Goal: Task Accomplishment & Management: Manage account settings

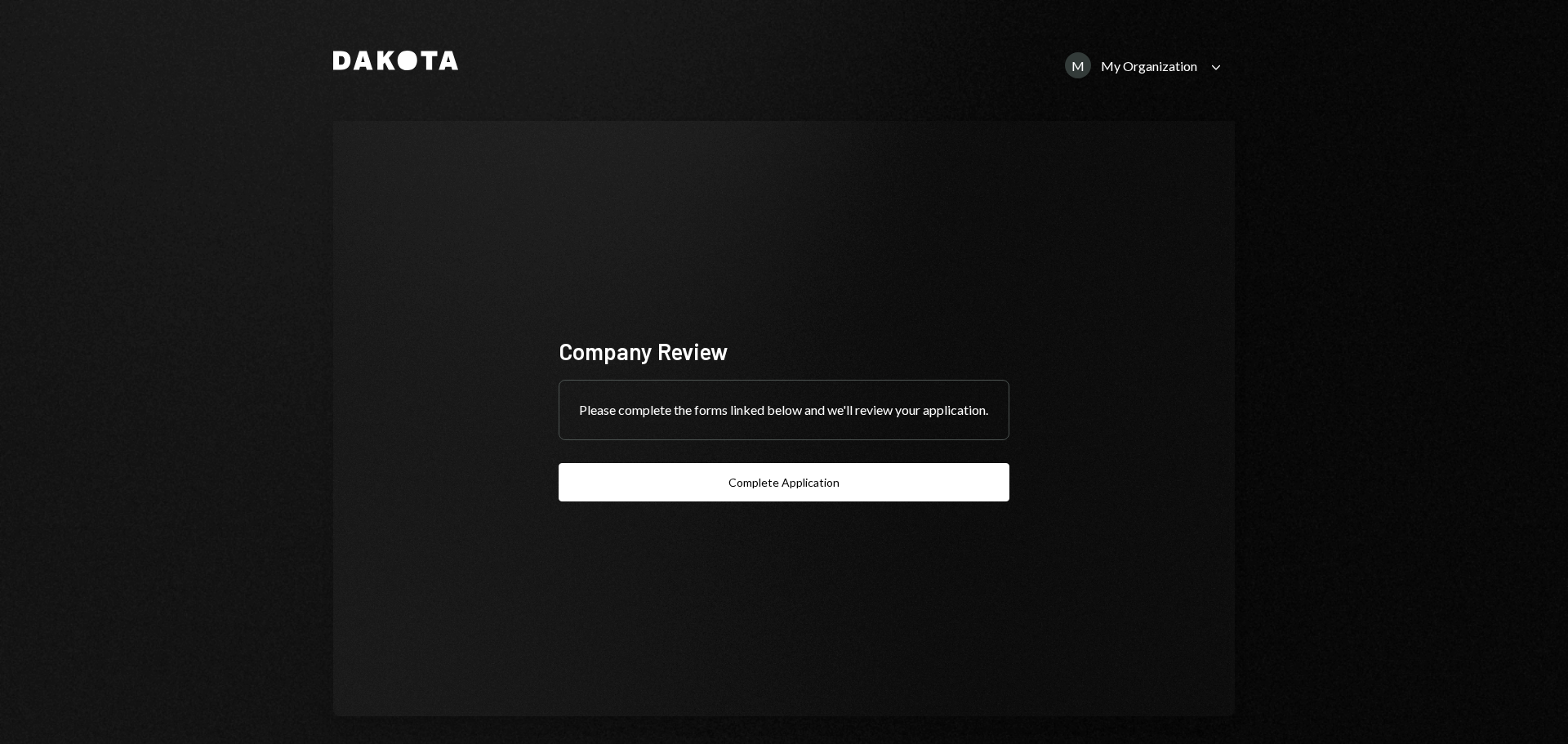
drag, startPoint x: 1166, startPoint y: 71, endPoint x: 1164, endPoint y: 85, distance: 14.1
click at [1166, 71] on div "My Organization" at bounding box center [1149, 65] width 96 height 15
click at [1070, 168] on div "Common Foundation" at bounding box center [1130, 170] width 165 height 14
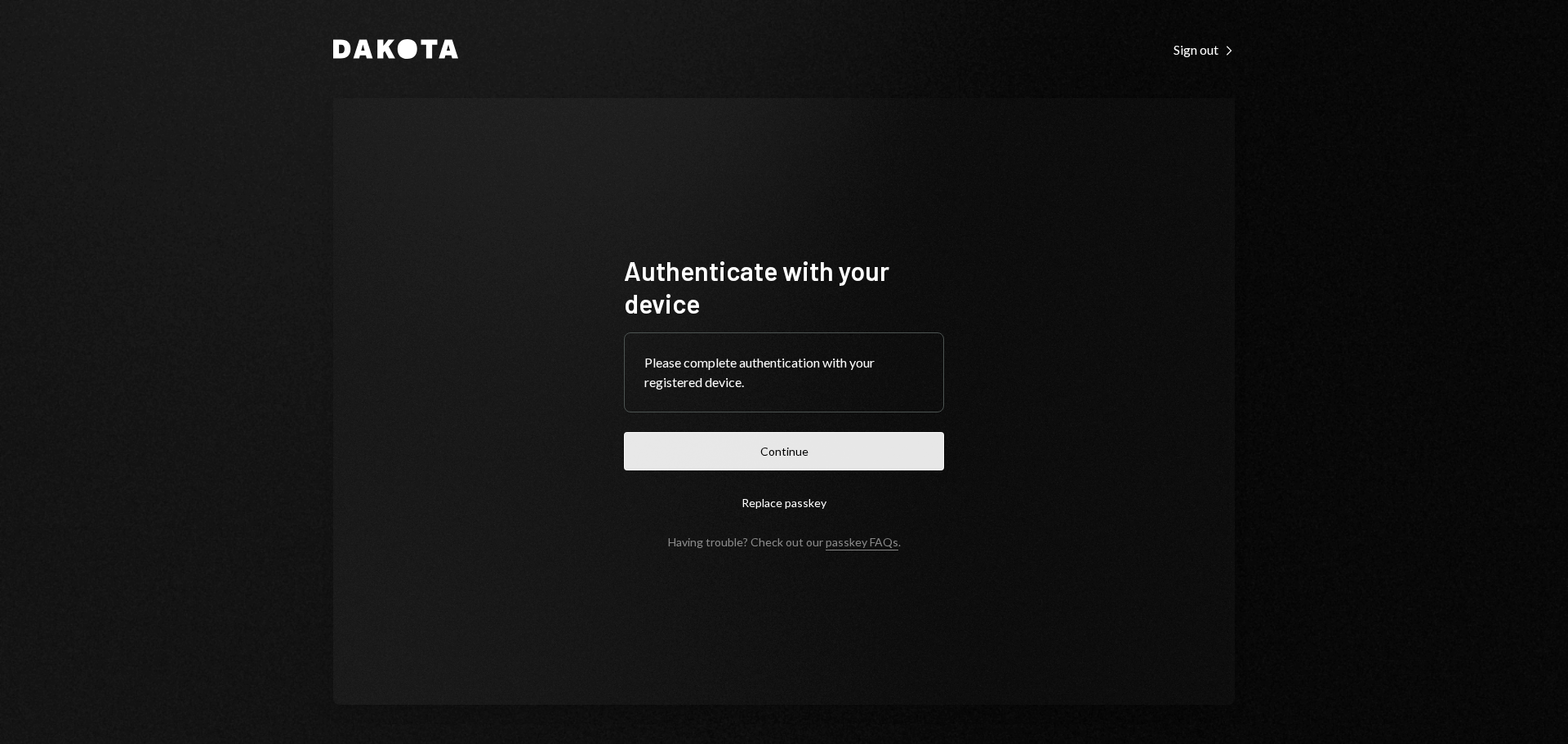
click at [772, 452] on button "Continue" at bounding box center [784, 451] width 320 height 39
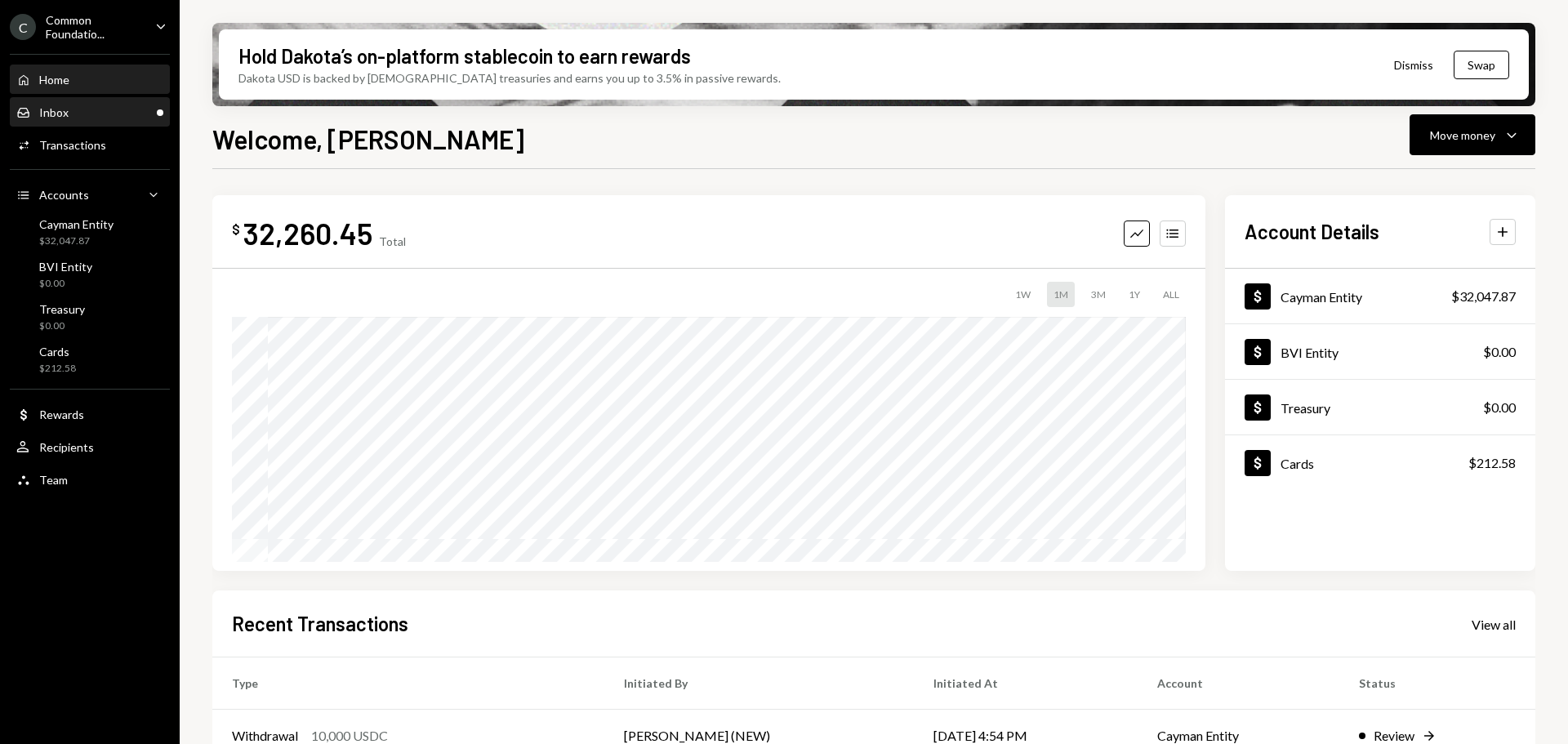
click at [97, 124] on div "Inbox Inbox" at bounding box center [89, 113] width 147 height 28
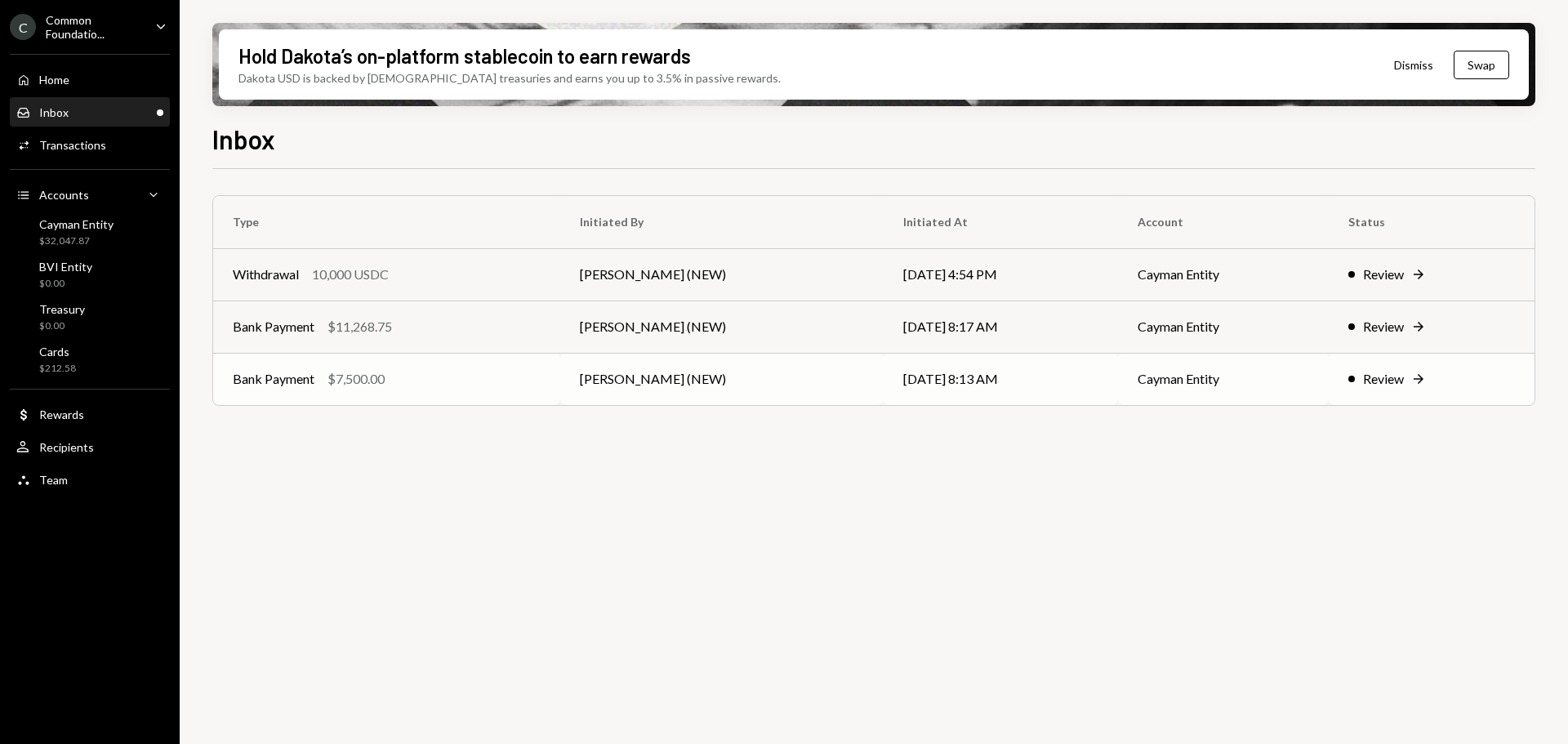
click at [775, 380] on td "[PERSON_NAME] (NEW)" at bounding box center [722, 378] width 324 height 52
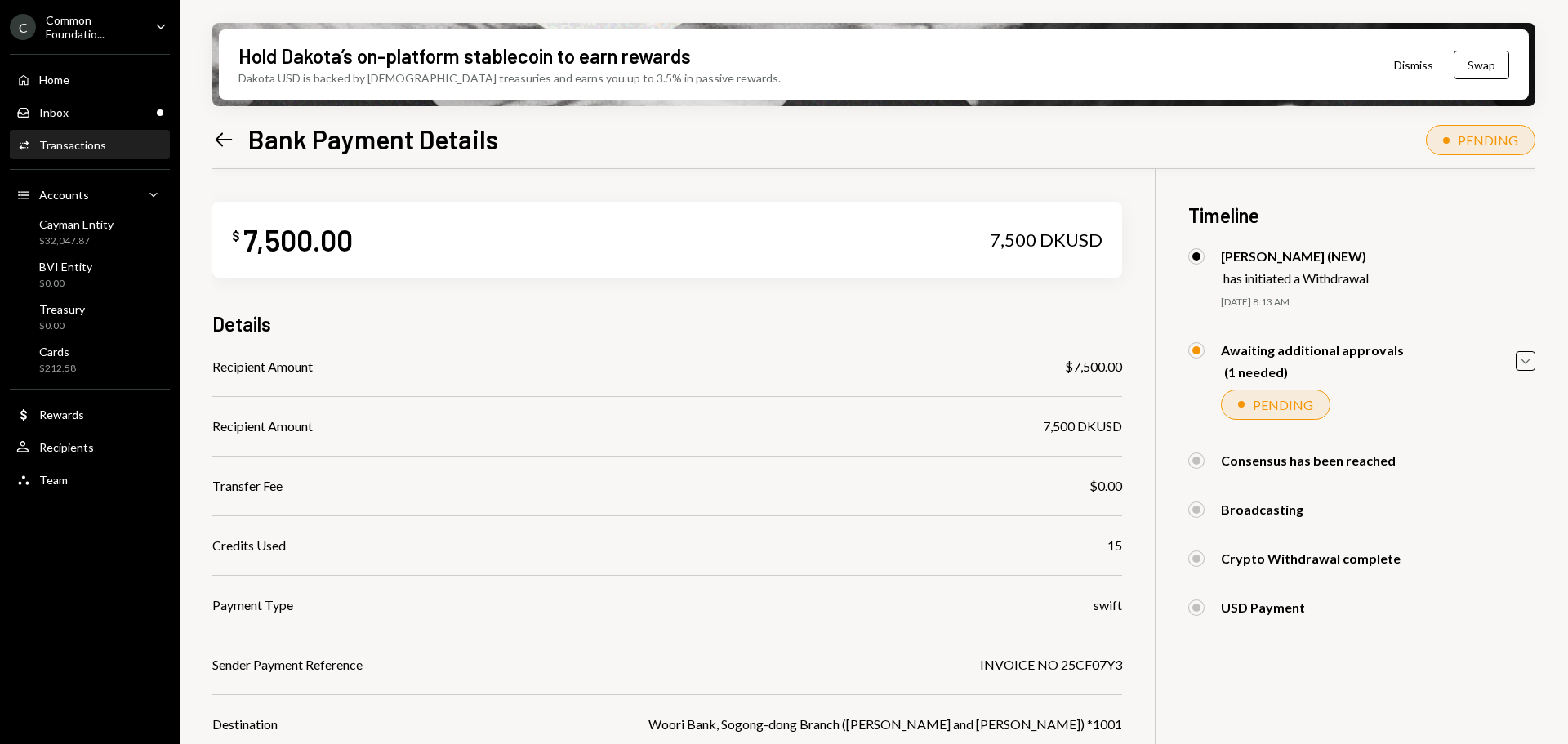
scroll to position [214, 0]
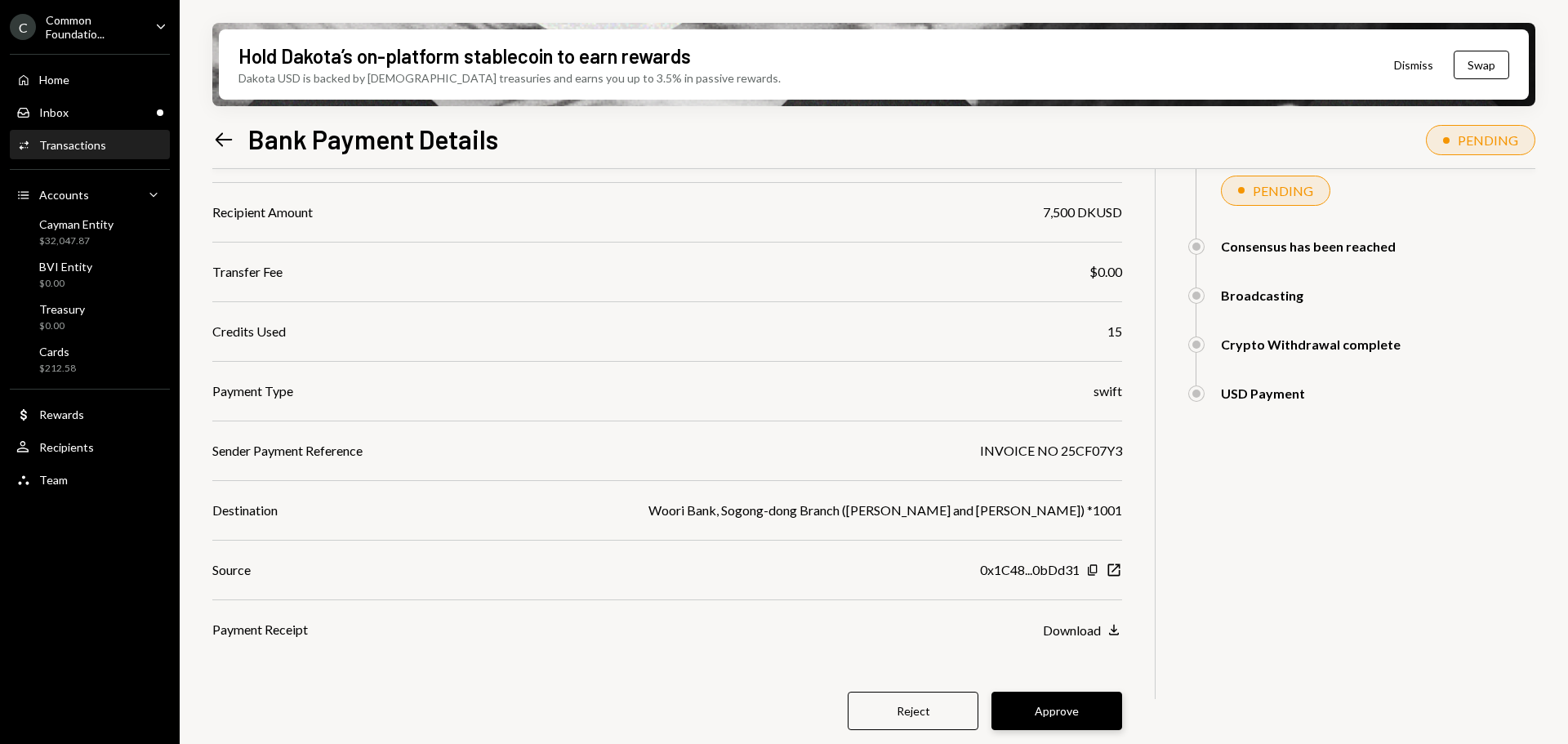
drag, startPoint x: 1060, startPoint y: 717, endPoint x: 1037, endPoint y: 682, distance: 41.9
click at [1060, 716] on button "Approve" at bounding box center [1057, 710] width 131 height 39
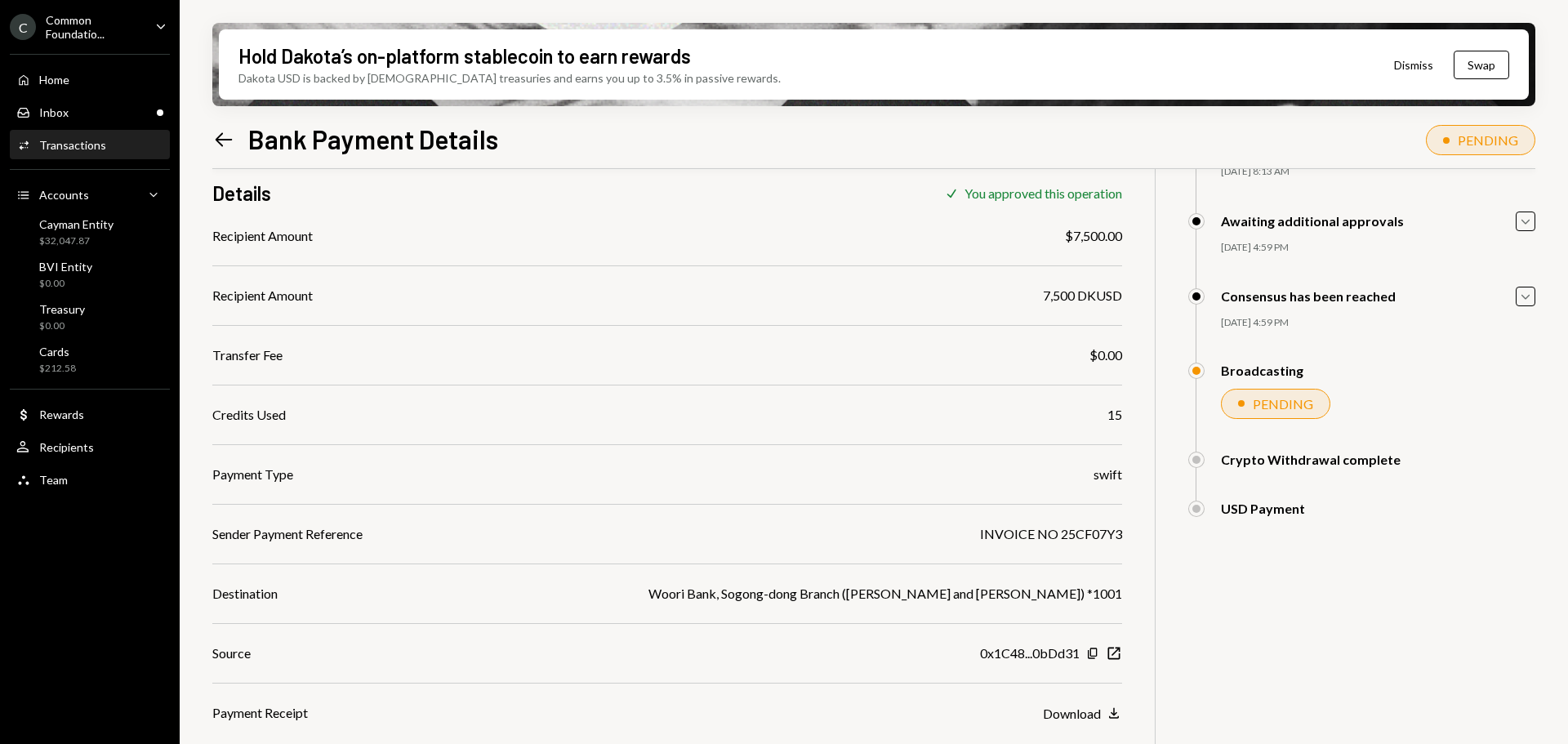
click at [216, 145] on icon "Left Arrow" at bounding box center [224, 139] width 23 height 23
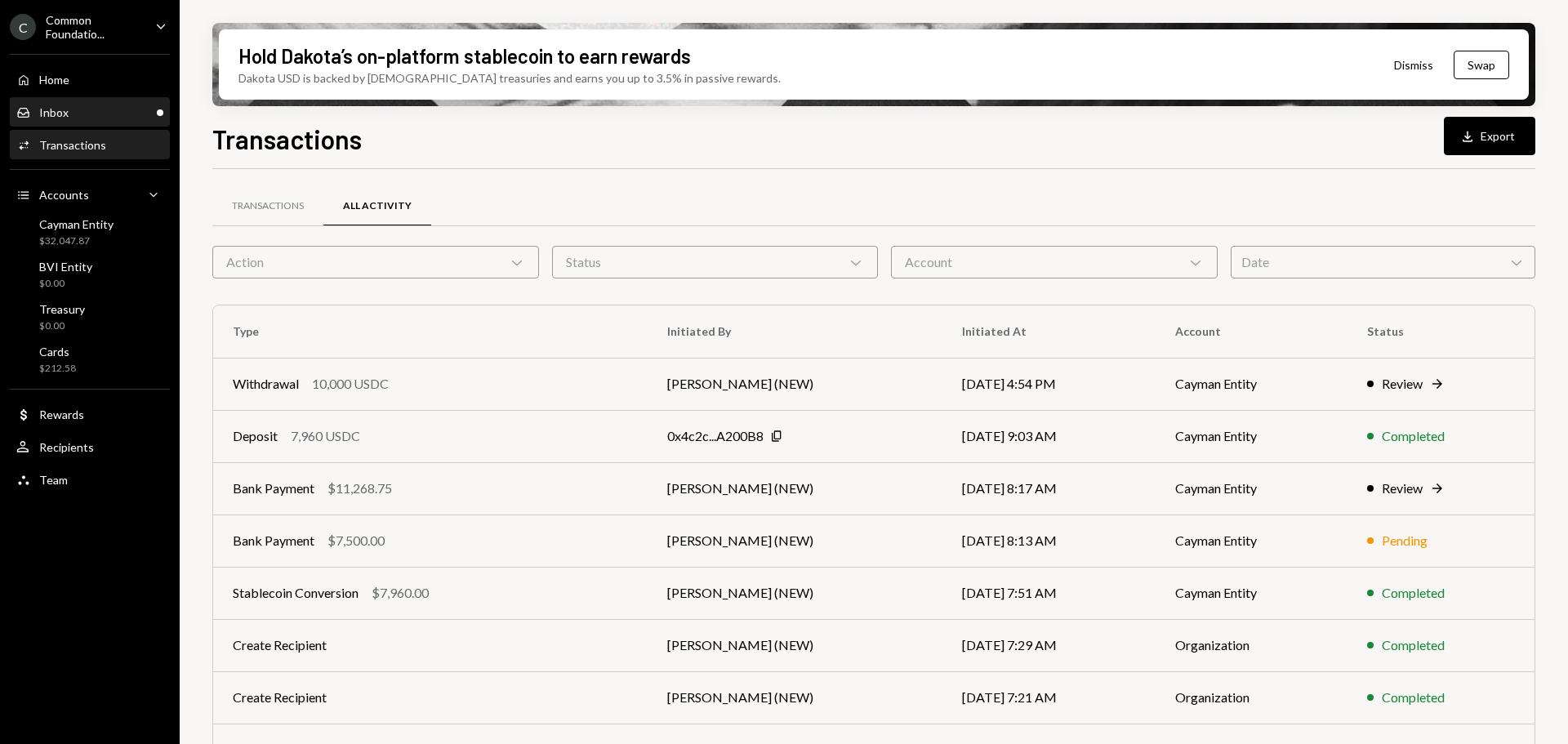
click at [92, 104] on div "Inbox Inbox" at bounding box center [89, 113] width 147 height 28
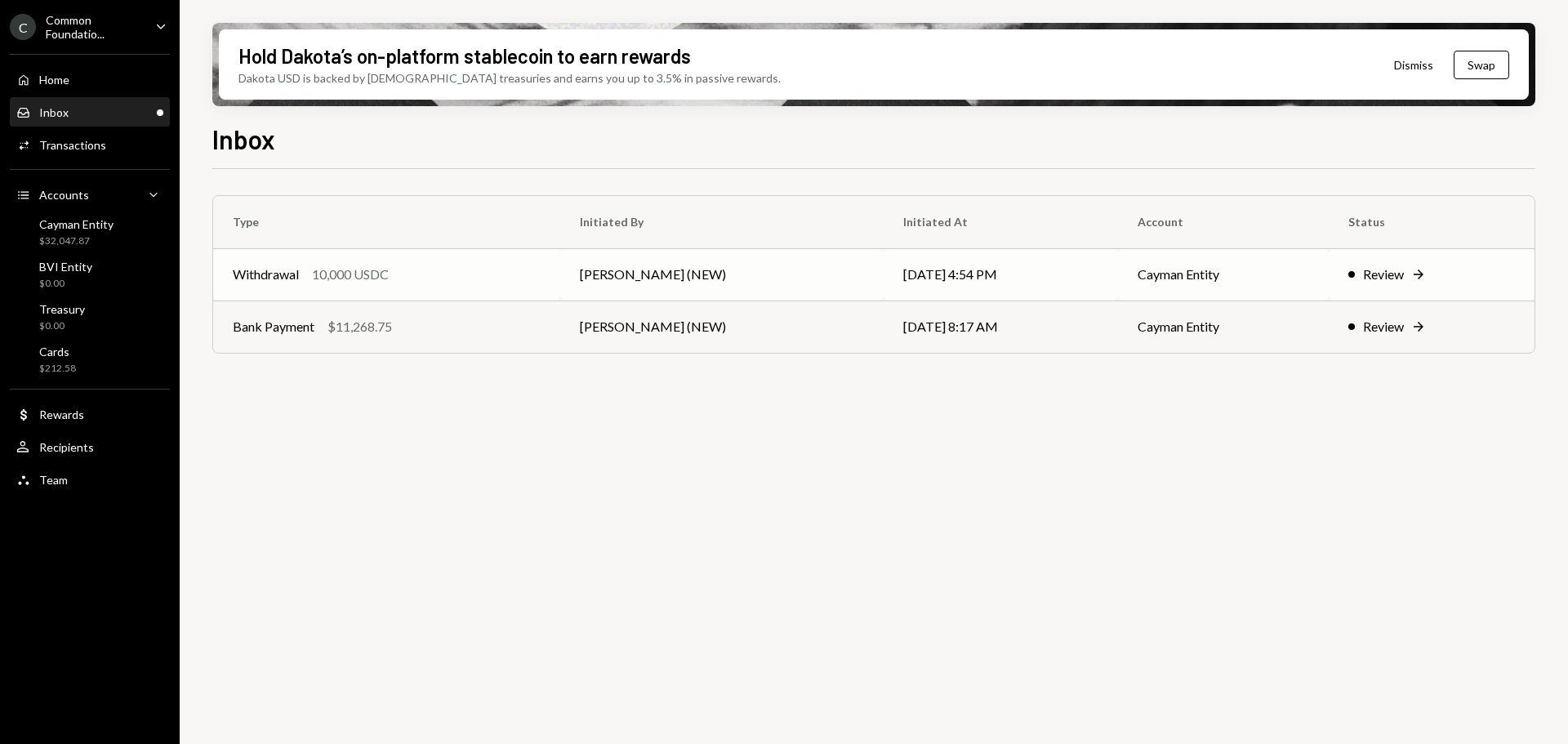
click at [516, 260] on td "Withdrawal 10,000 USDC" at bounding box center [387, 274] width 347 height 52
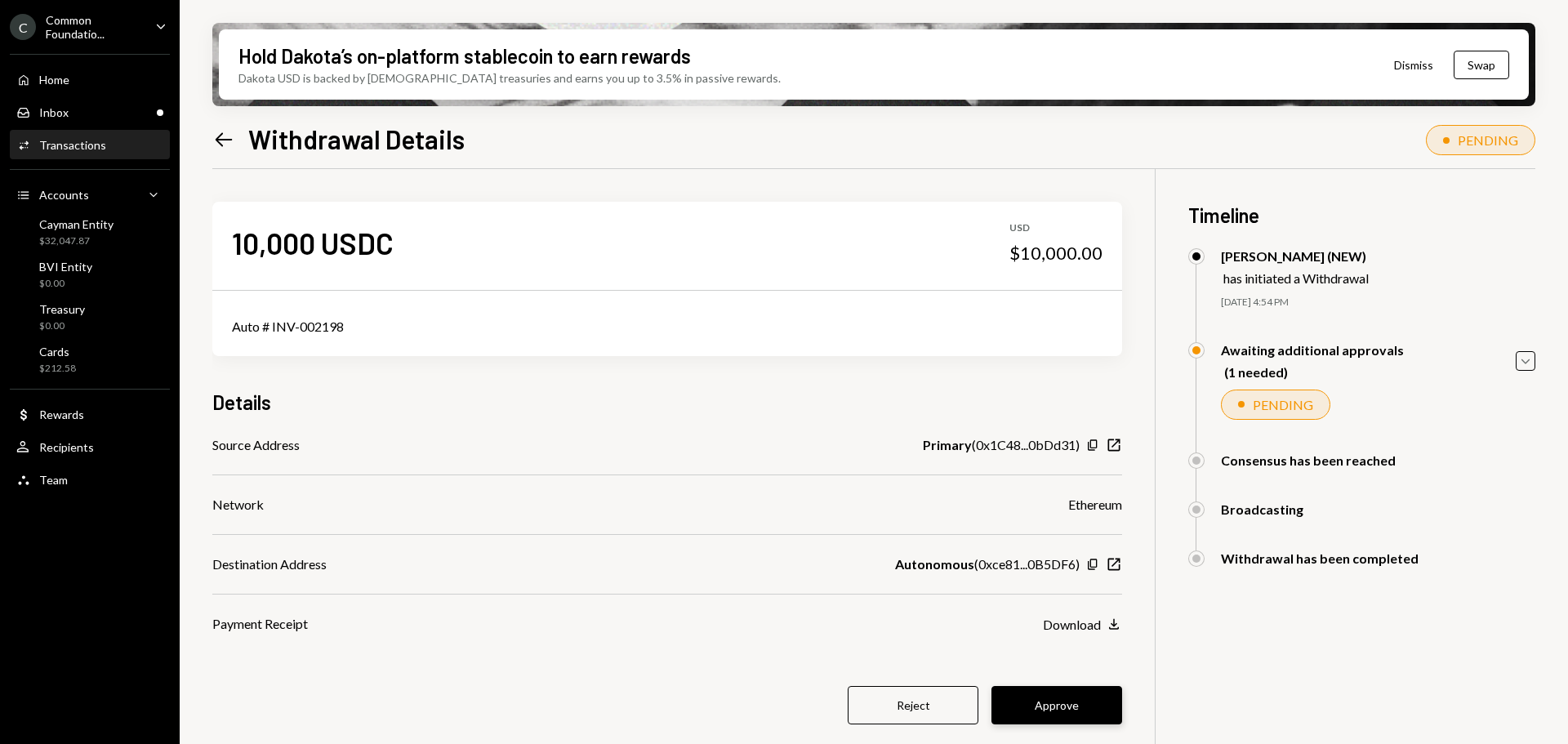
click at [1039, 706] on button "Approve" at bounding box center [1057, 705] width 131 height 39
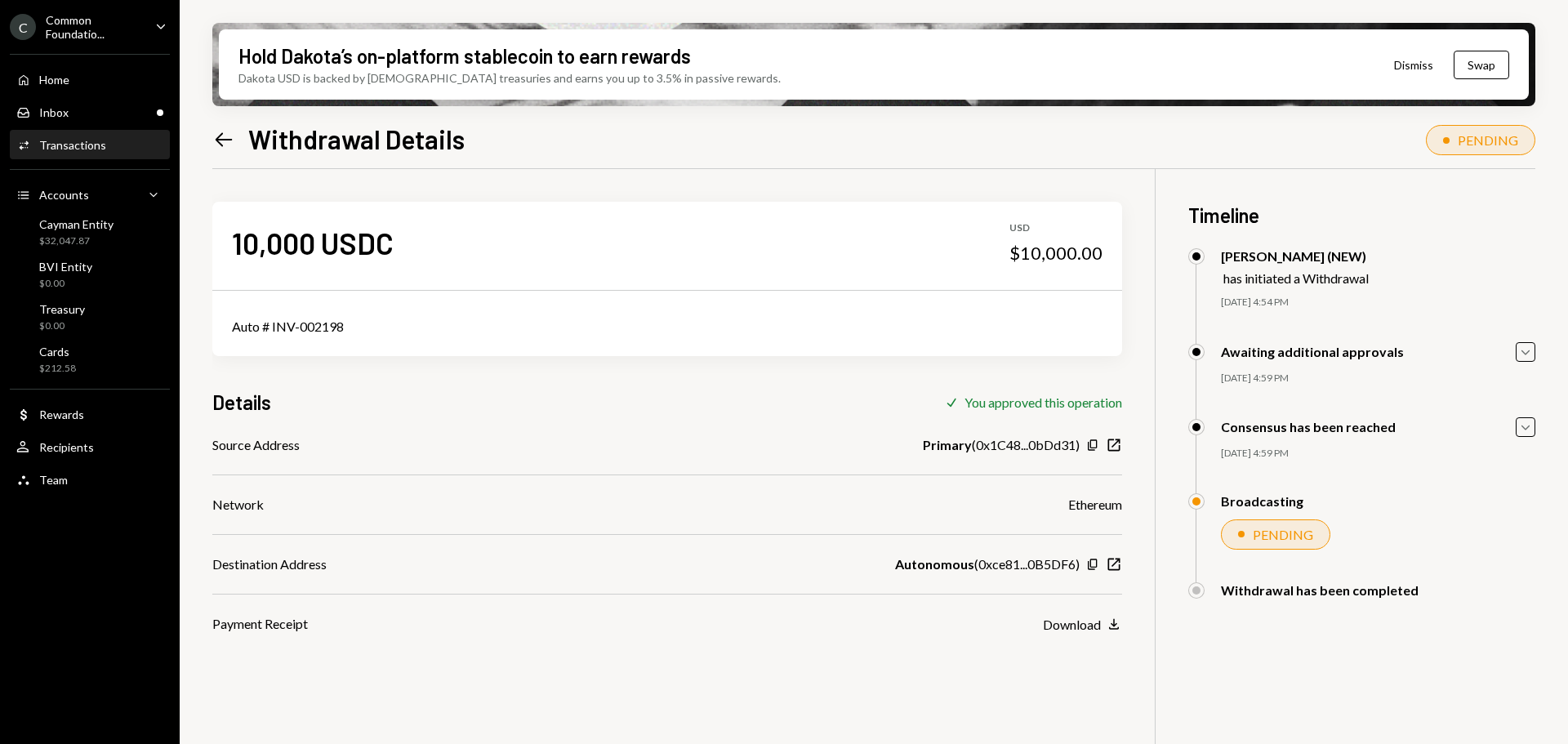
click at [224, 141] on icon "Left Arrow" at bounding box center [224, 139] width 23 height 23
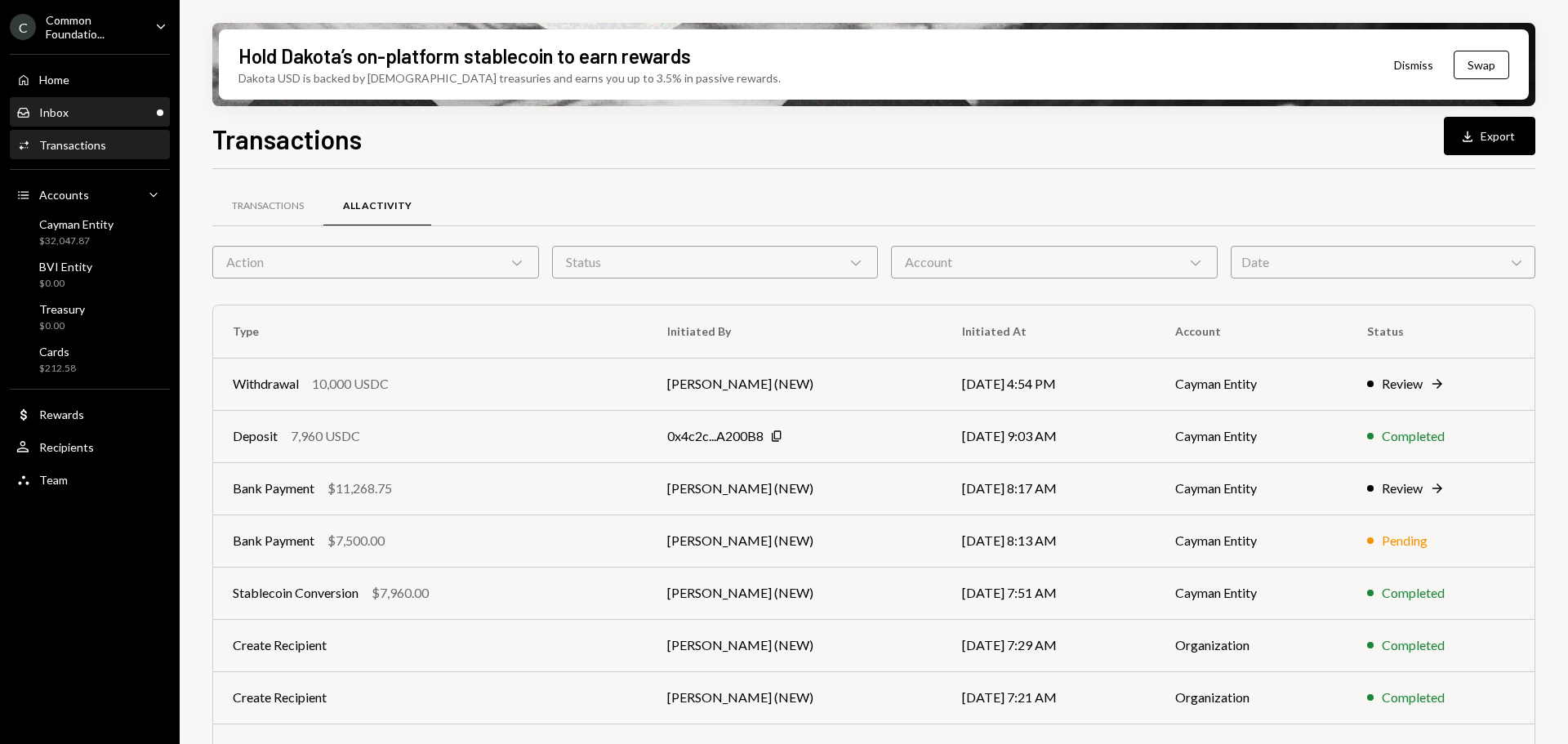
click at [75, 117] on div "Inbox Inbox" at bounding box center [89, 113] width 147 height 15
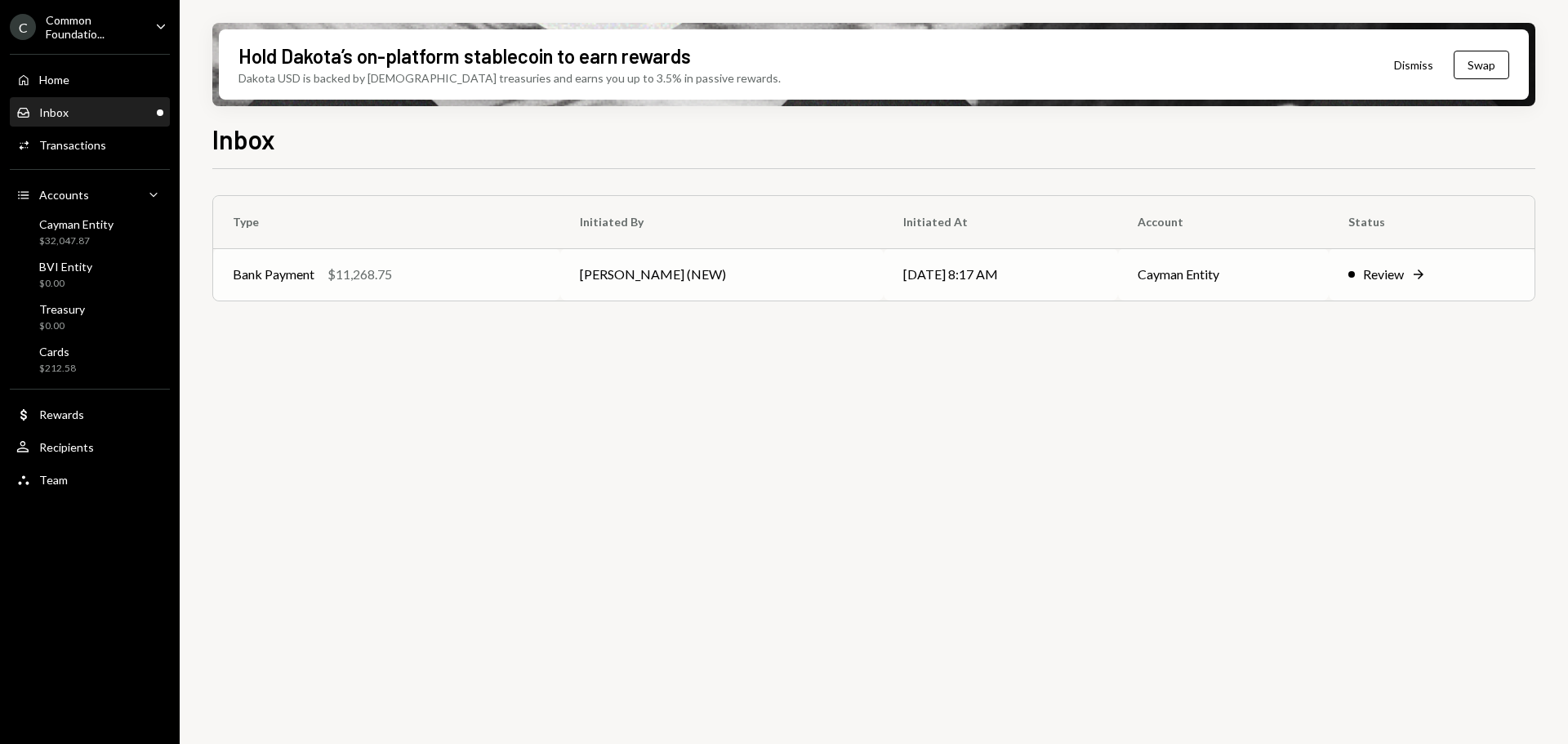
click at [470, 273] on div "Bank Payment $11,268.75" at bounding box center [387, 274] width 308 height 20
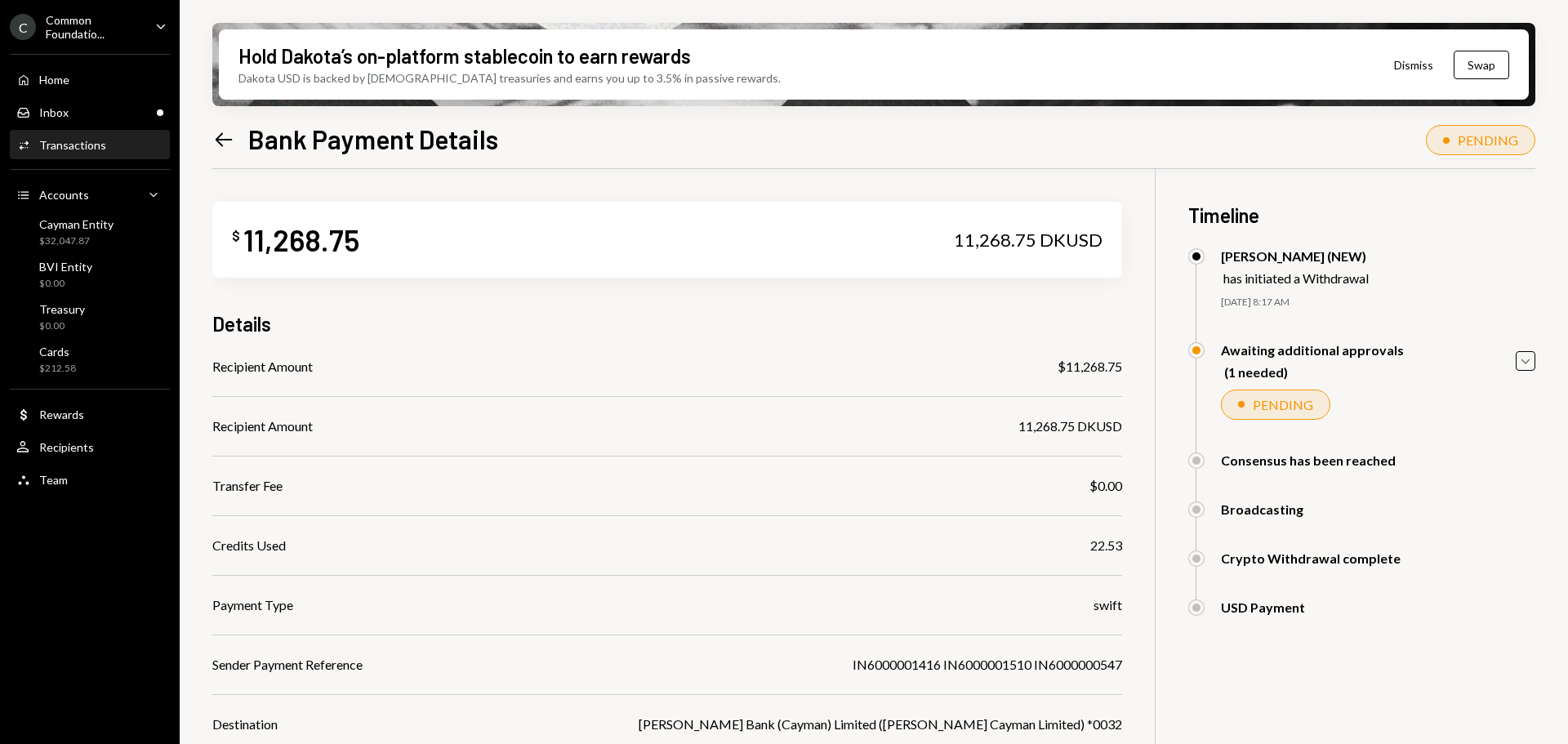
scroll to position [214, 0]
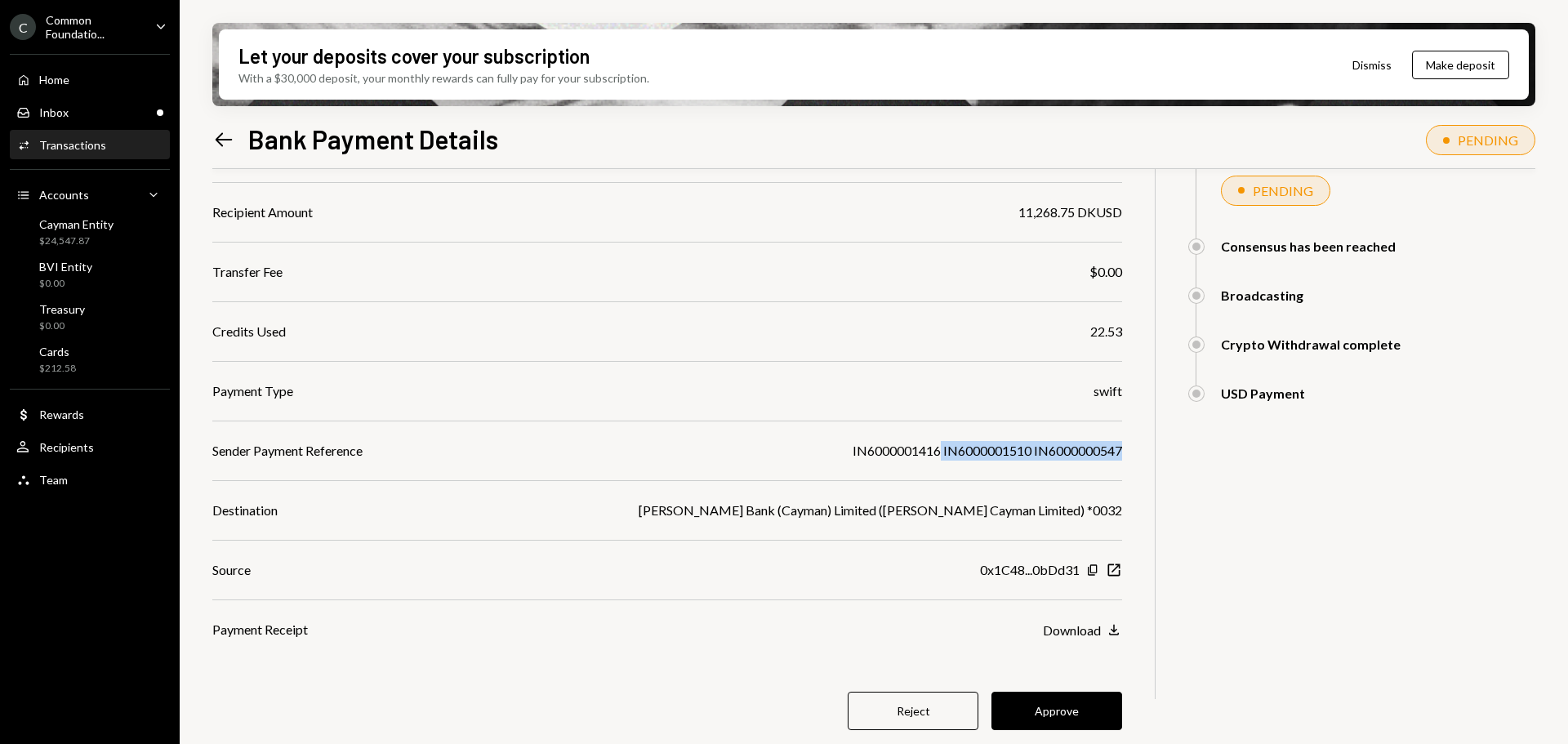
drag, startPoint x: 1078, startPoint y: 446, endPoint x: 938, endPoint y: 456, distance: 140.4
click at [938, 456] on div "$ 11,268.75 11,268.75 DKUSD Details Recipient Amount $11,268.75 Recipient Amoun…" at bounding box center [874, 369] width 1324 height 827
copy div "IN6000001510 IN6000000547"
click at [122, 112] on div "Inbox Inbox" at bounding box center [89, 113] width 147 height 15
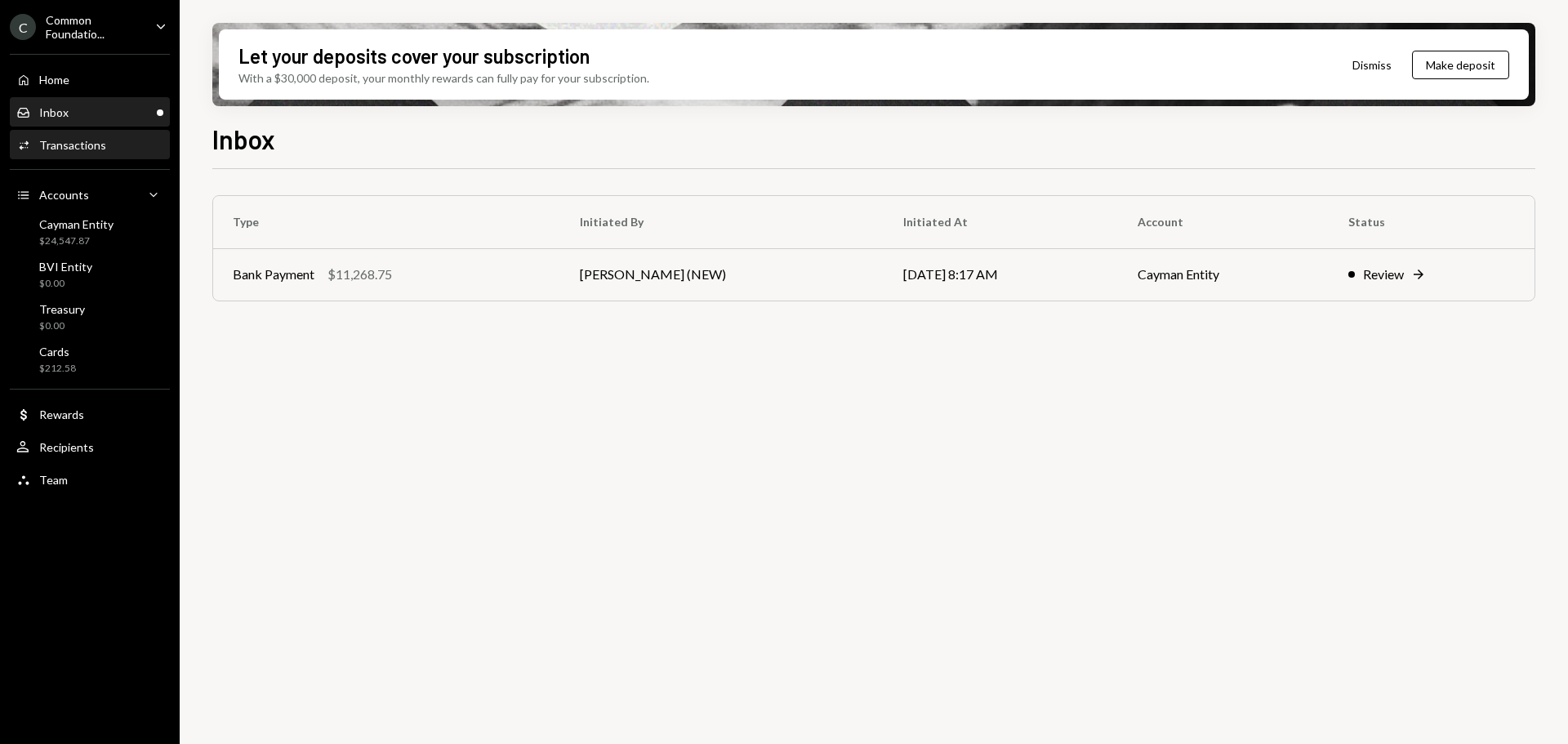
click at [119, 156] on div "Activities Transactions" at bounding box center [89, 145] width 147 height 28
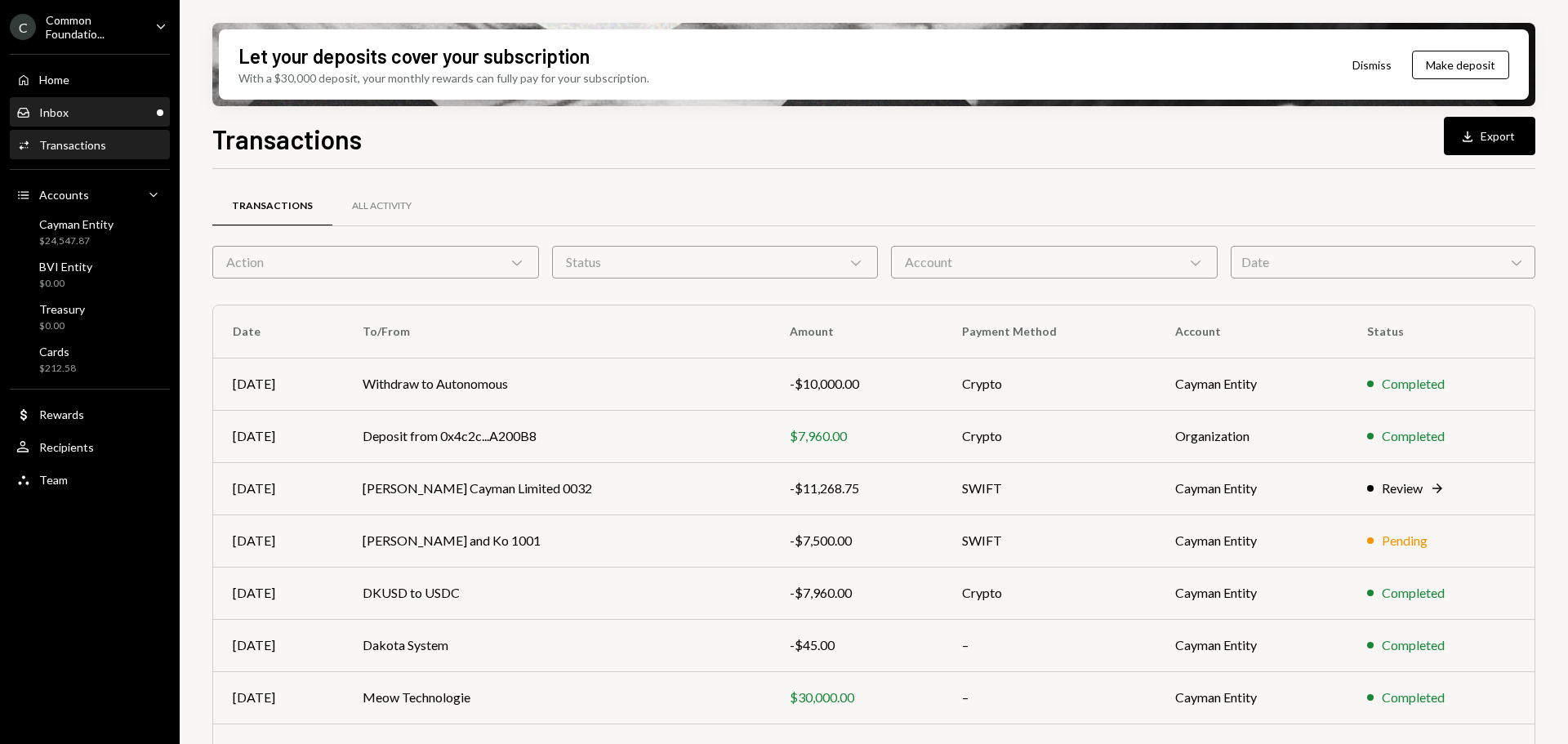
click at [64, 106] on div "Inbox" at bounding box center [54, 113] width 29 height 14
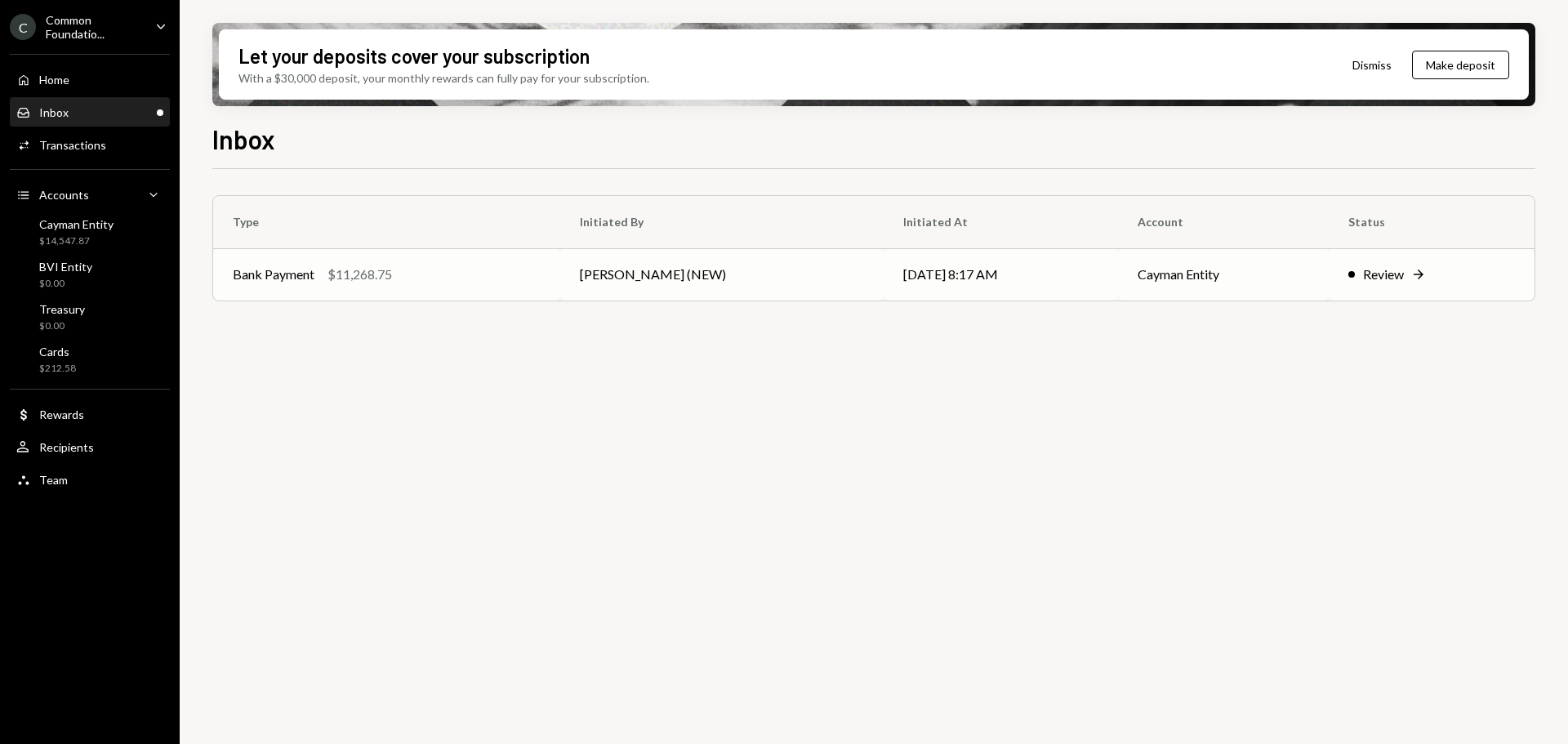
click at [704, 285] on td "[PERSON_NAME] (NEW)" at bounding box center [722, 274] width 324 height 52
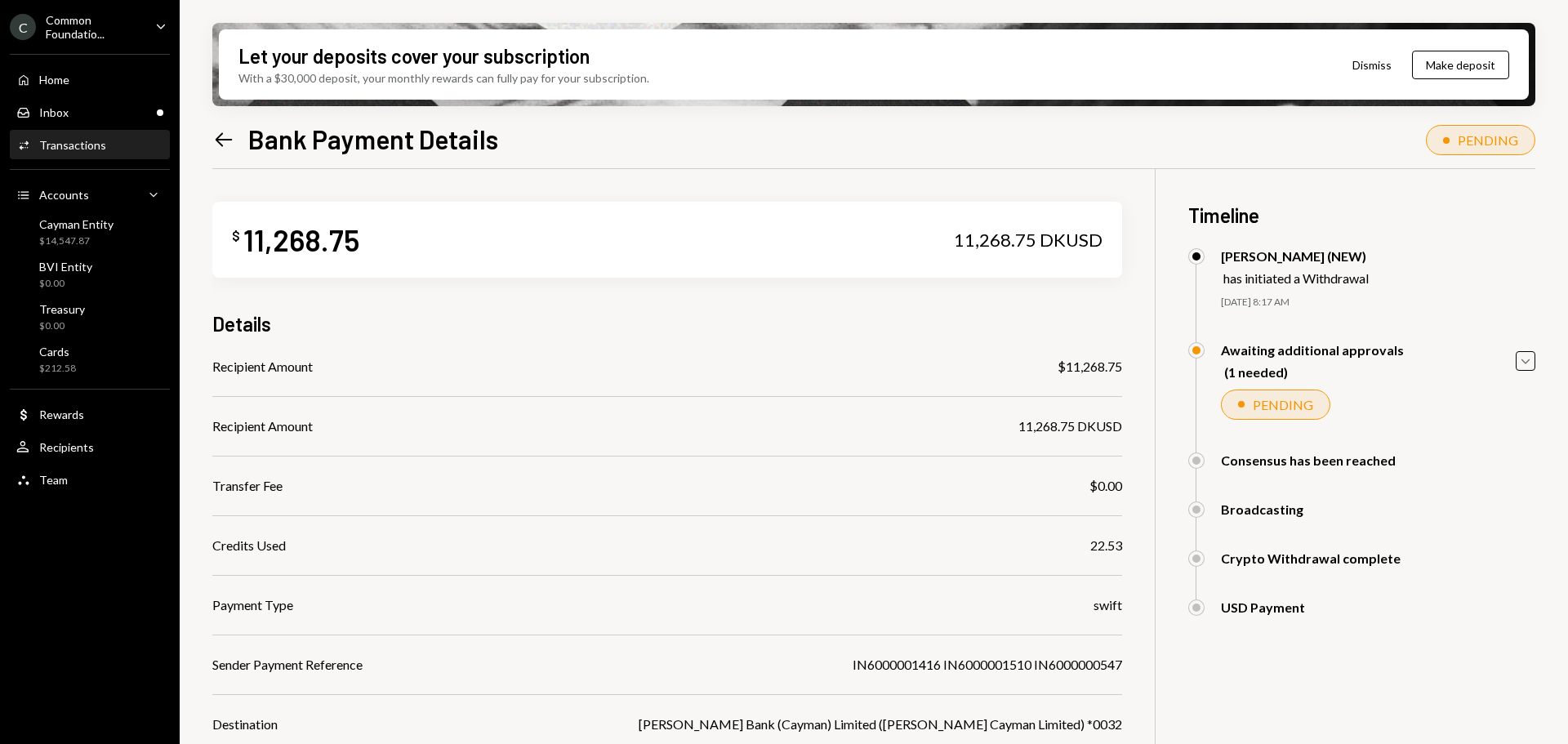
scroll to position [214, 0]
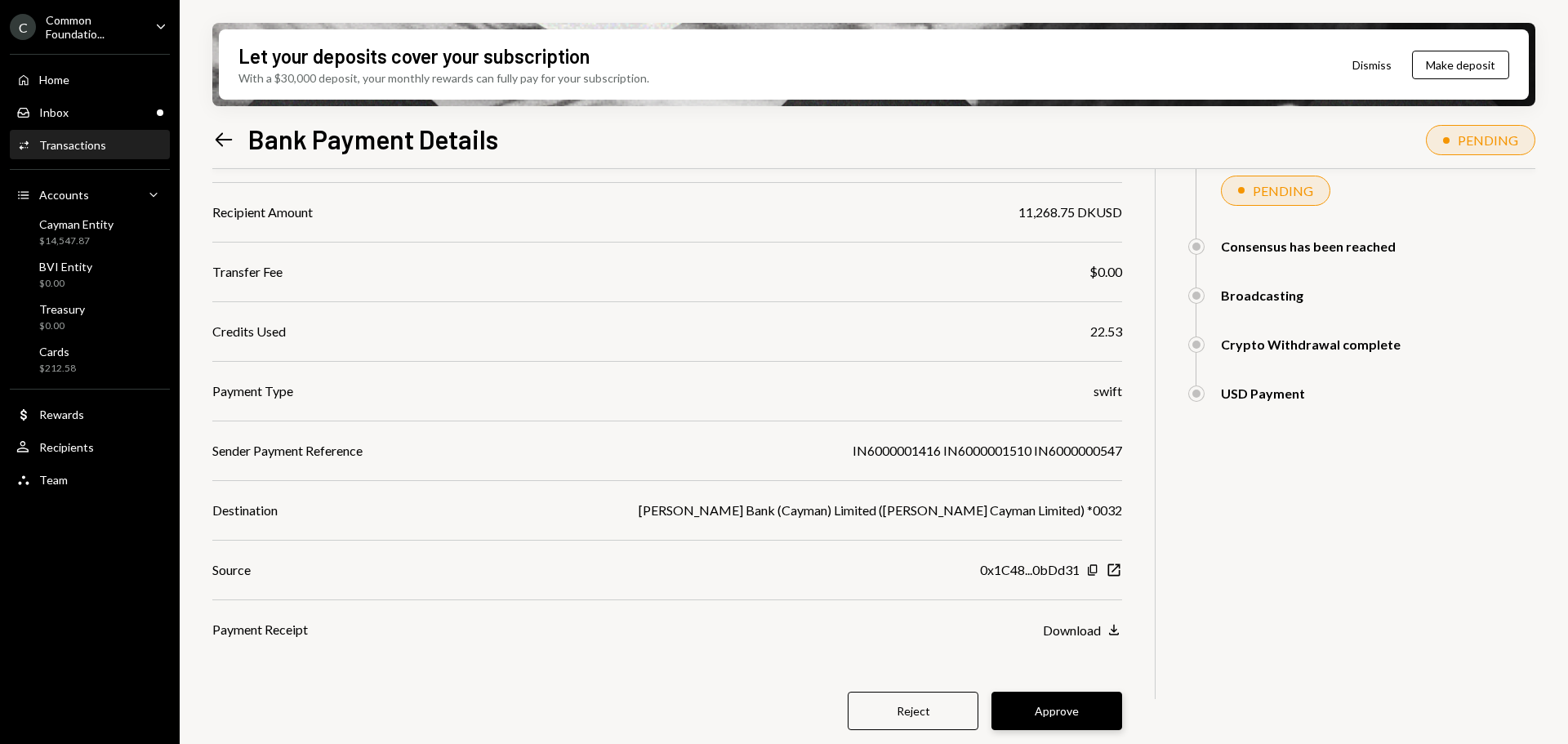
click at [1045, 706] on button "Approve" at bounding box center [1057, 710] width 131 height 39
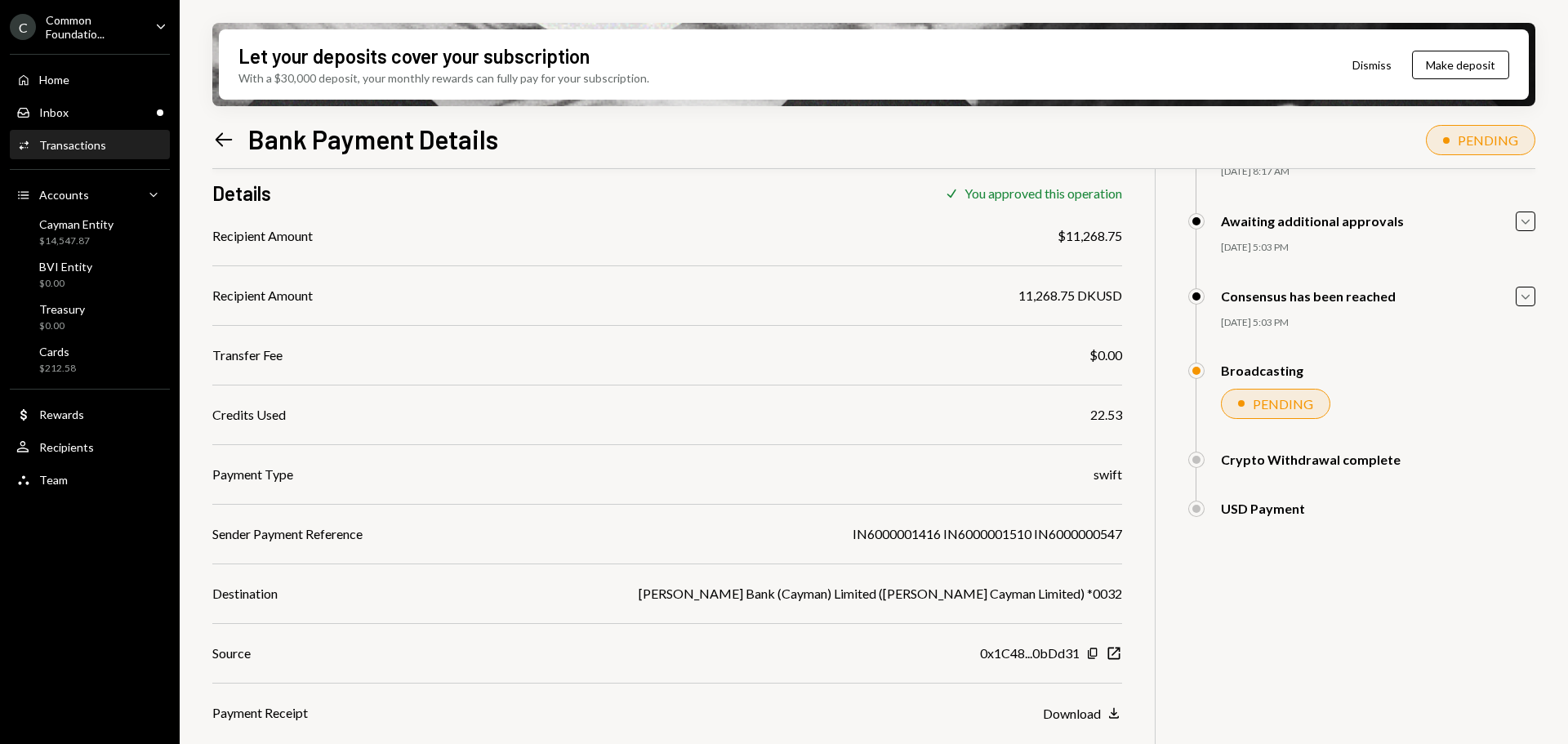
scroll to position [0, 0]
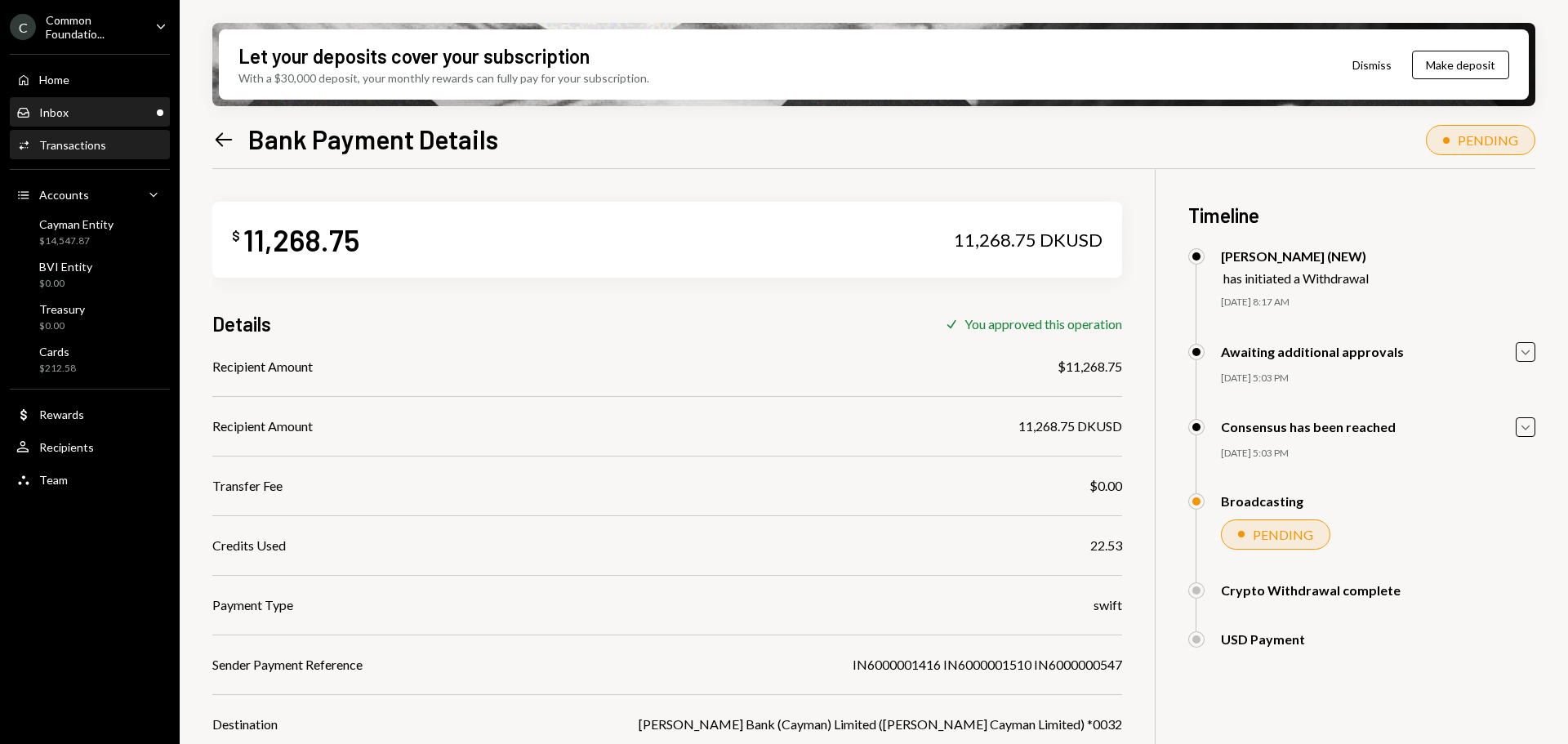
click at [100, 106] on div "Inbox Inbox" at bounding box center [89, 113] width 147 height 15
